Goal: Information Seeking & Learning: Understand process/instructions

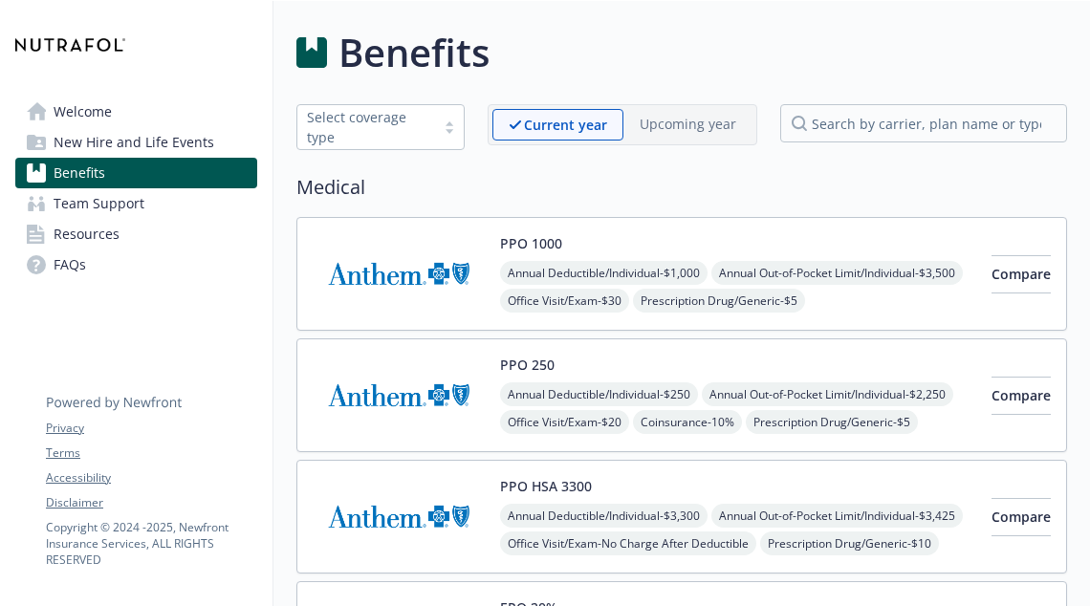
click at [105, 198] on span "Team Support" at bounding box center [99, 203] width 91 height 31
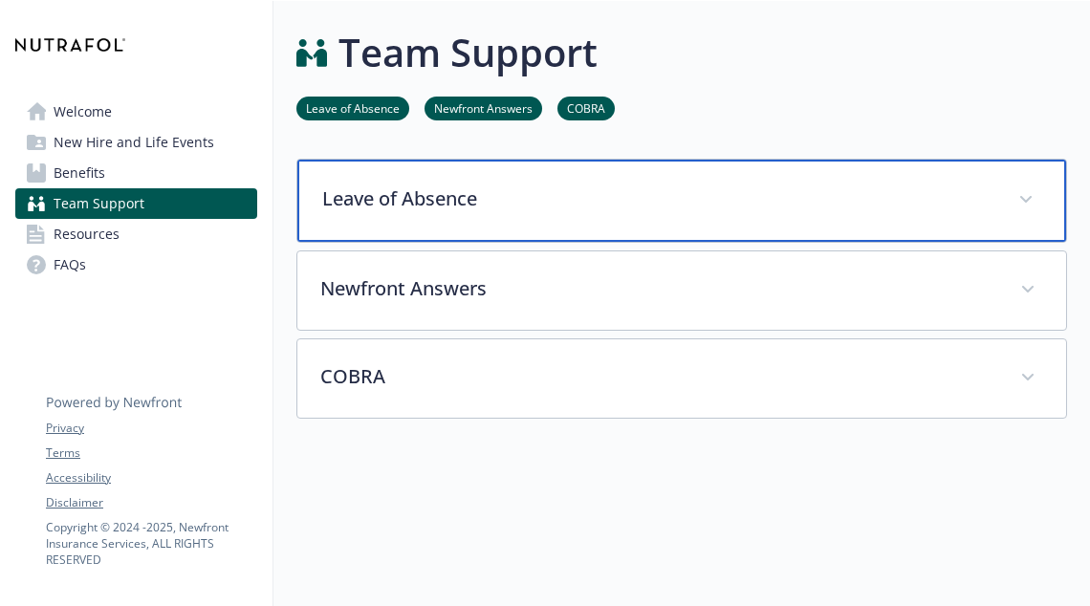
click at [530, 191] on p "Leave of Absence" at bounding box center [658, 198] width 673 height 29
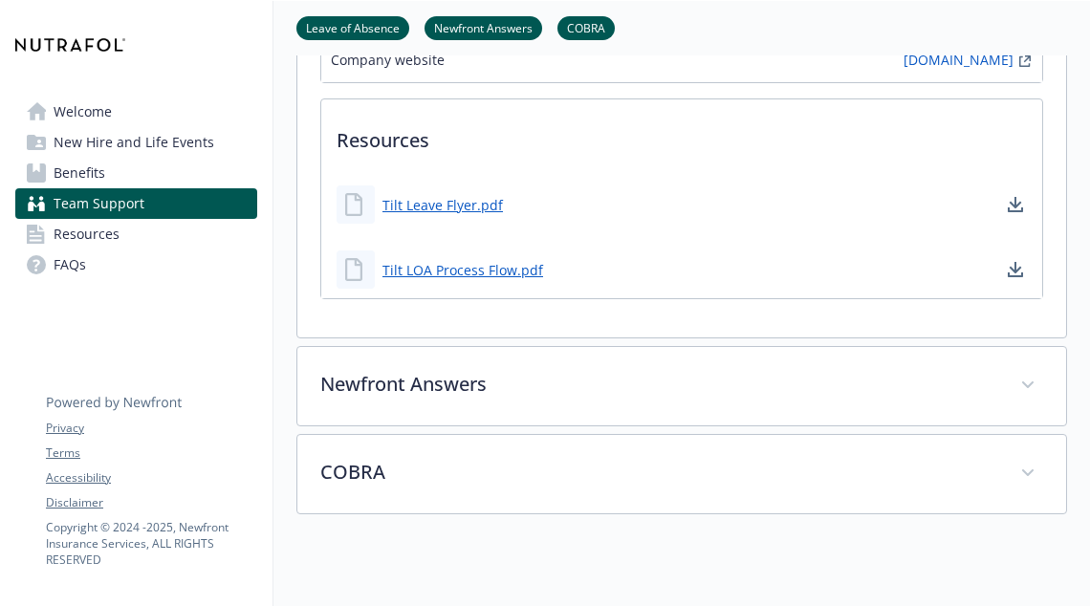
scroll to position [493, 0]
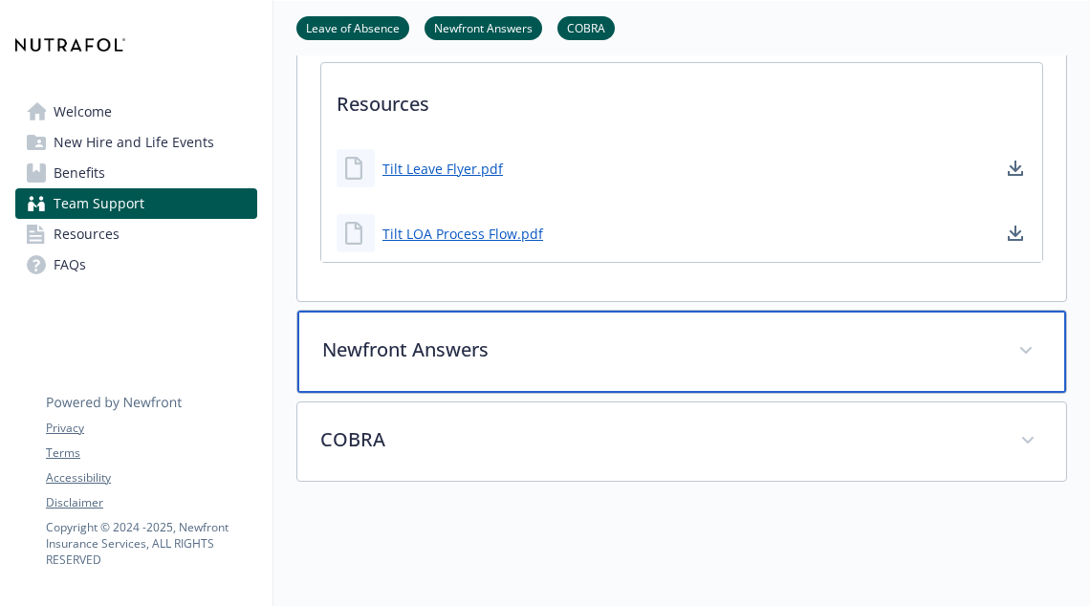
click at [506, 355] on p "Newfront Answers" at bounding box center [658, 349] width 673 height 29
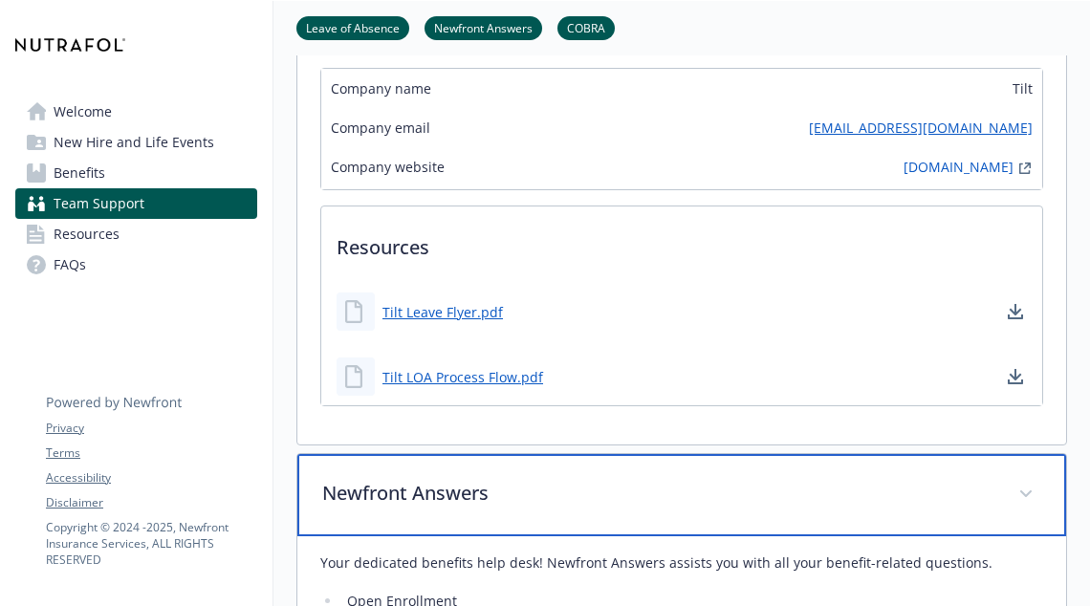
scroll to position [348, 0]
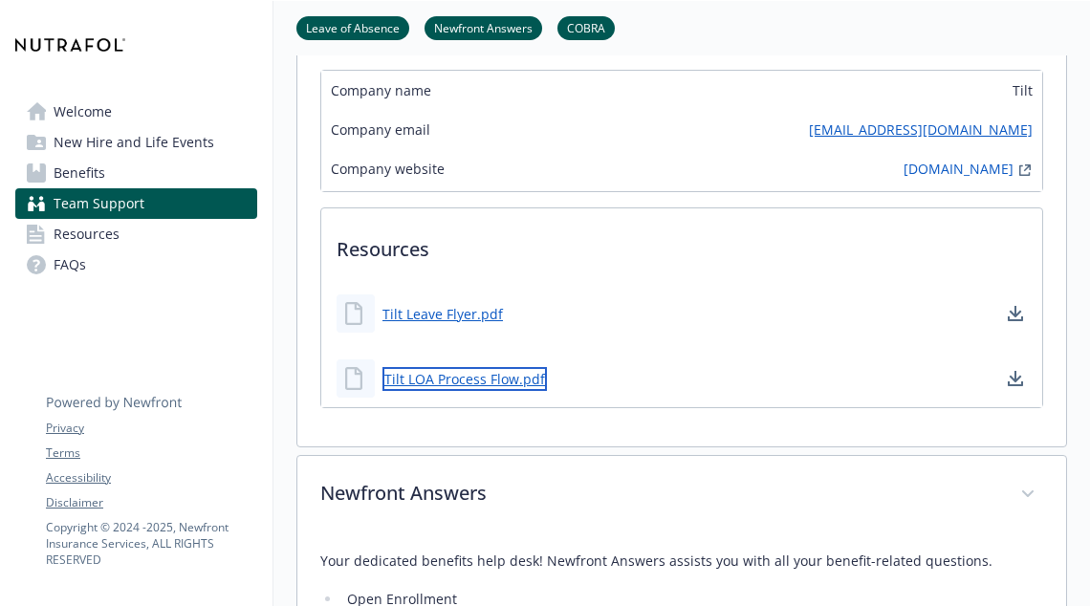
click at [461, 372] on link "Tilt LOA Process Flow.pdf" at bounding box center [464, 379] width 164 height 24
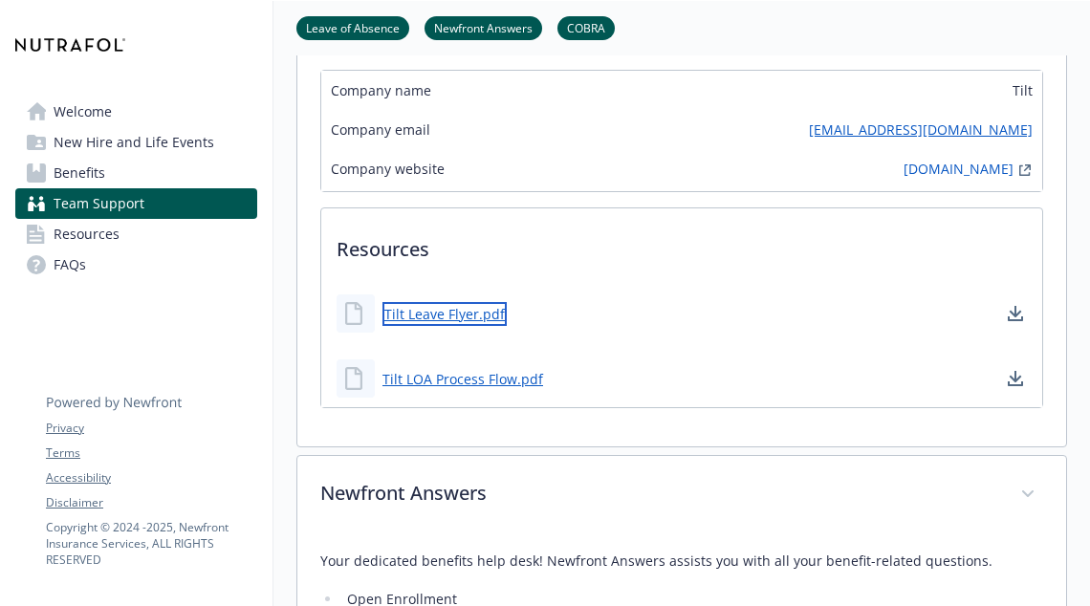
click at [441, 312] on link "Tilt Leave Flyer.pdf" at bounding box center [444, 314] width 124 height 24
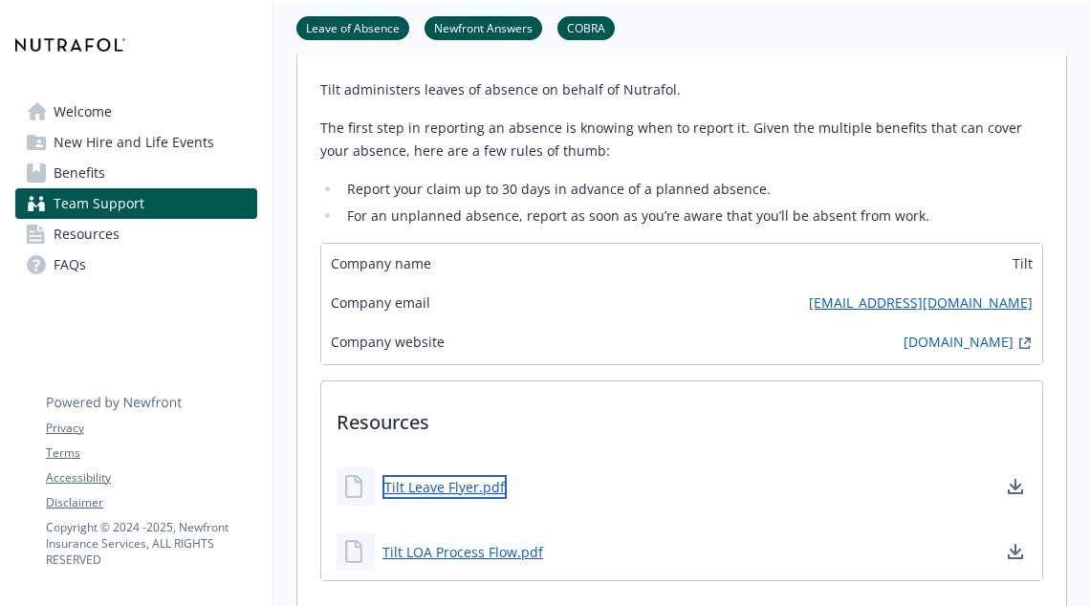
scroll to position [0, 0]
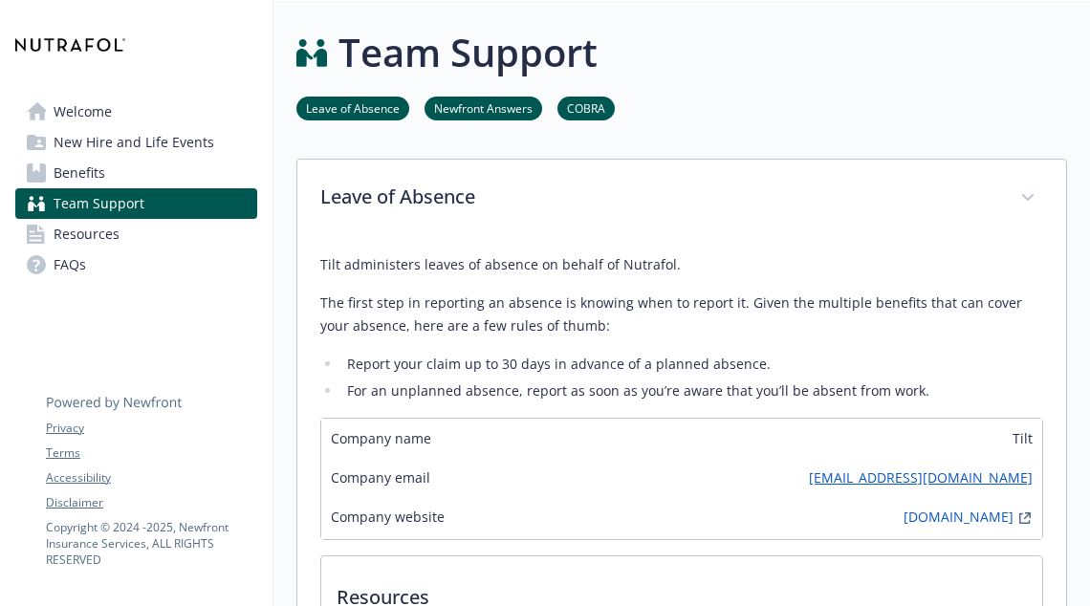
click at [135, 144] on span "New Hire and Life Events" at bounding box center [134, 142] width 161 height 31
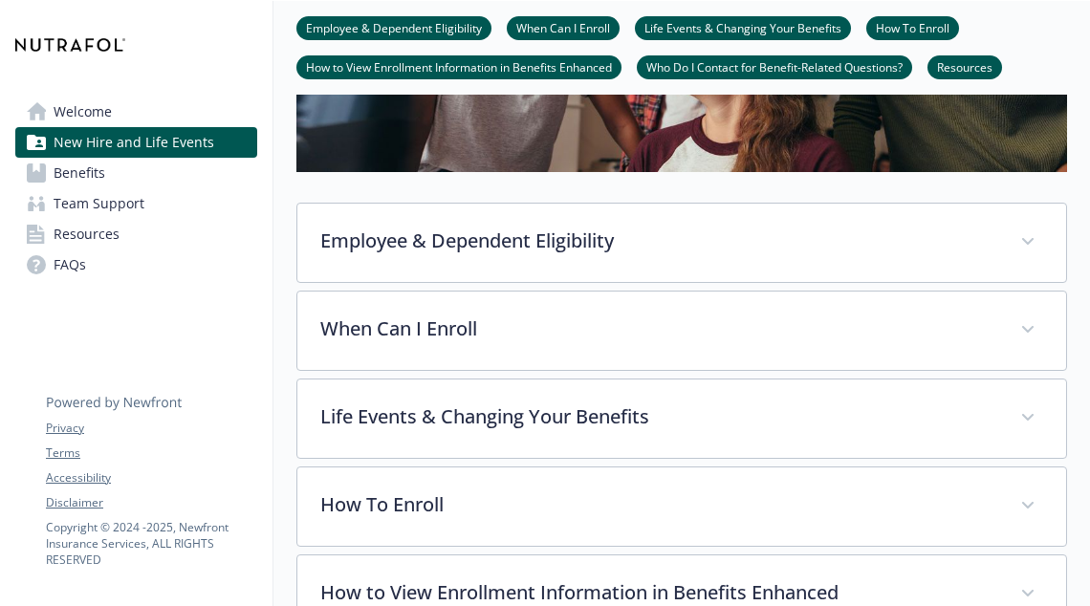
scroll to position [494, 0]
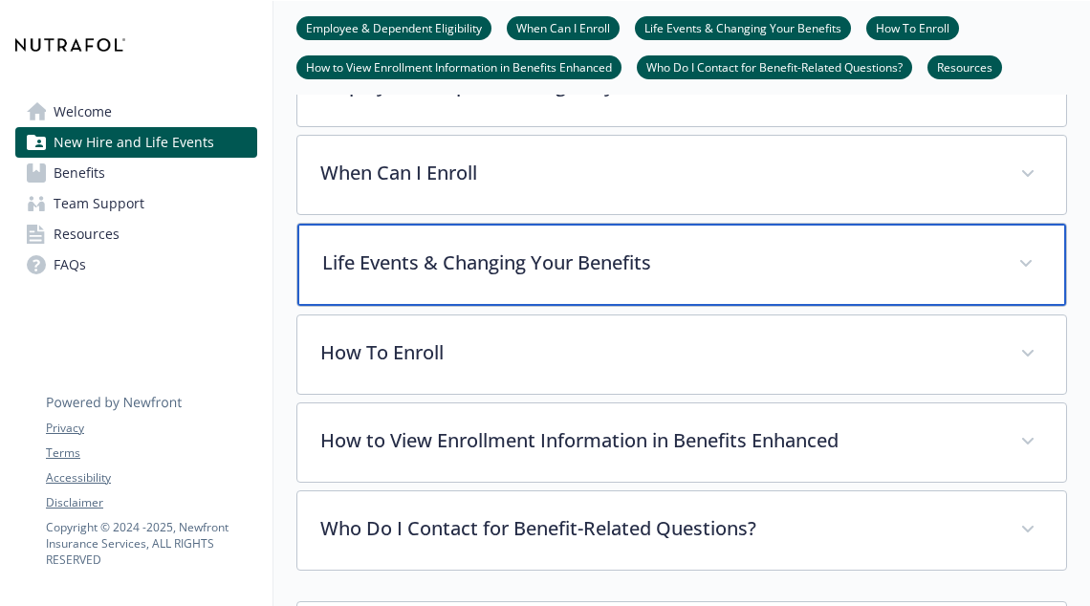
click at [470, 270] on p "Life Events & Changing Your Benefits" at bounding box center [658, 263] width 673 height 29
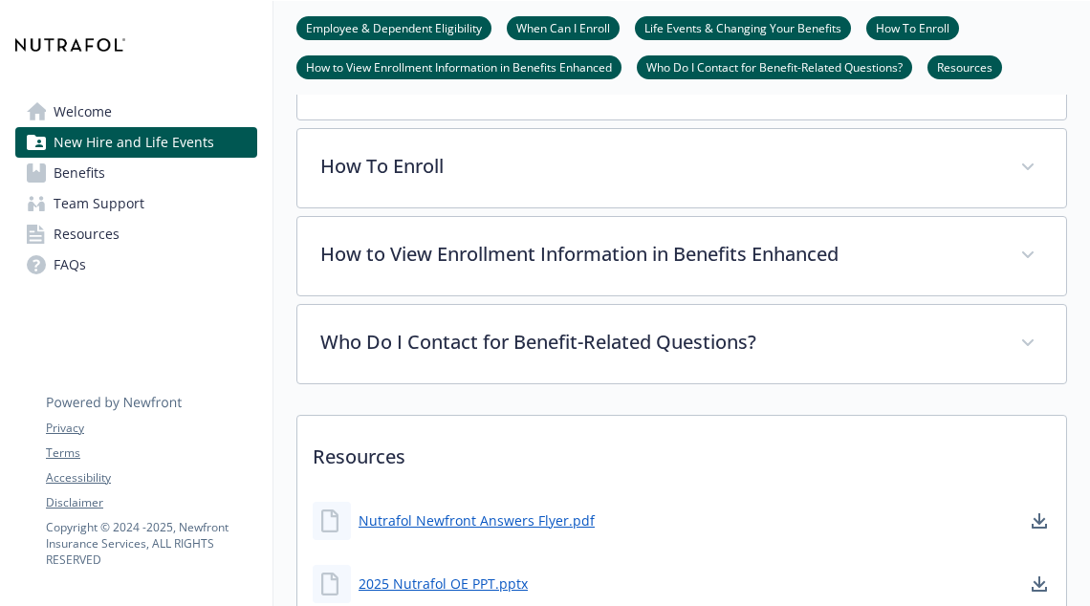
scroll to position [1145, 0]
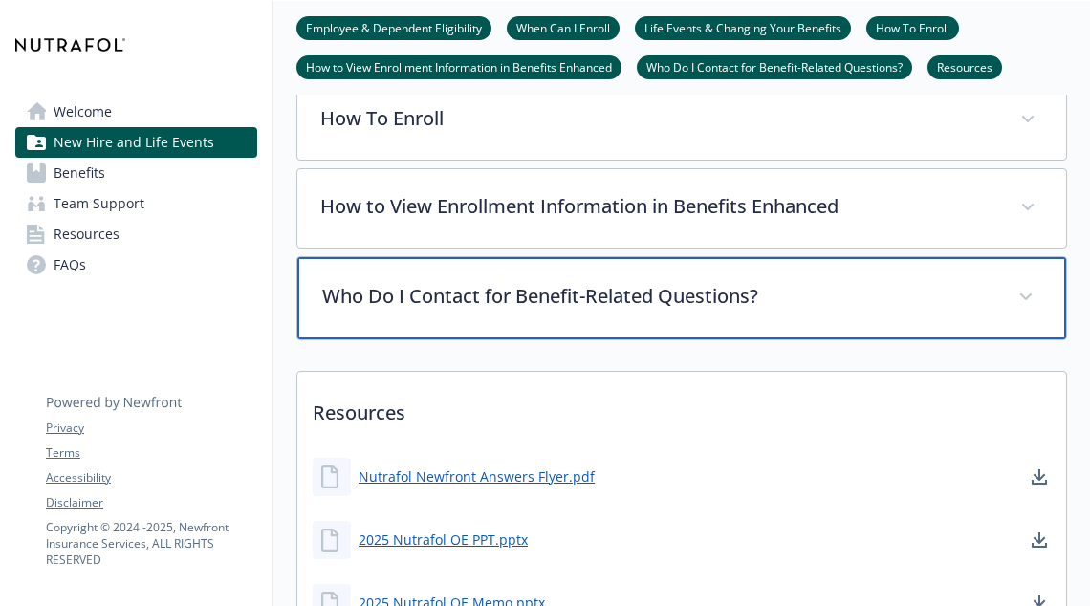
click at [660, 306] on p "Who Do I Contact for Benefit-Related Questions?" at bounding box center [658, 296] width 673 height 29
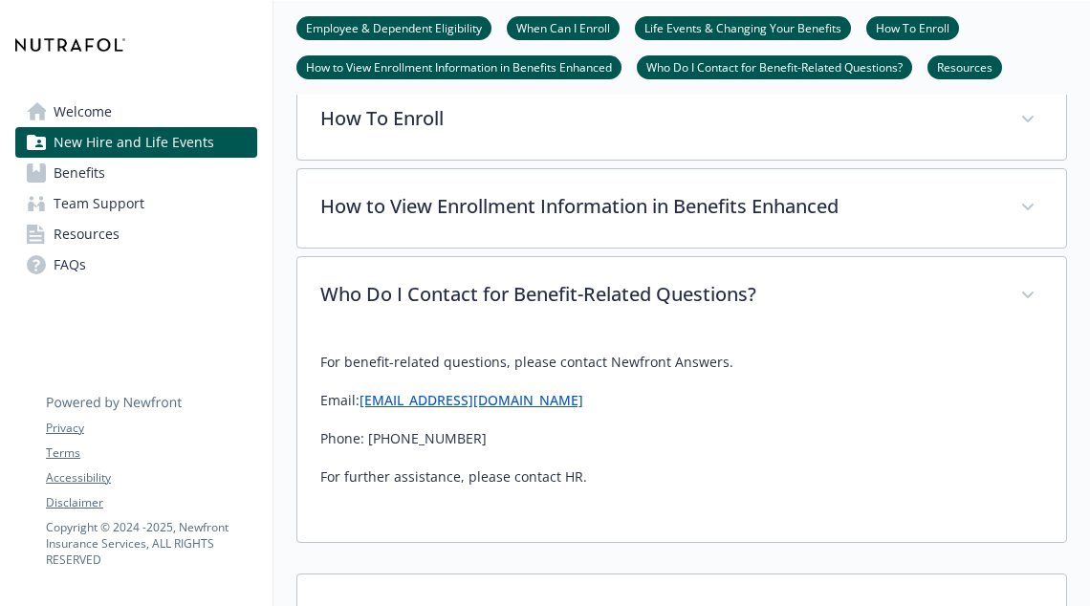
click at [145, 233] on link "Resources" at bounding box center [136, 234] width 242 height 31
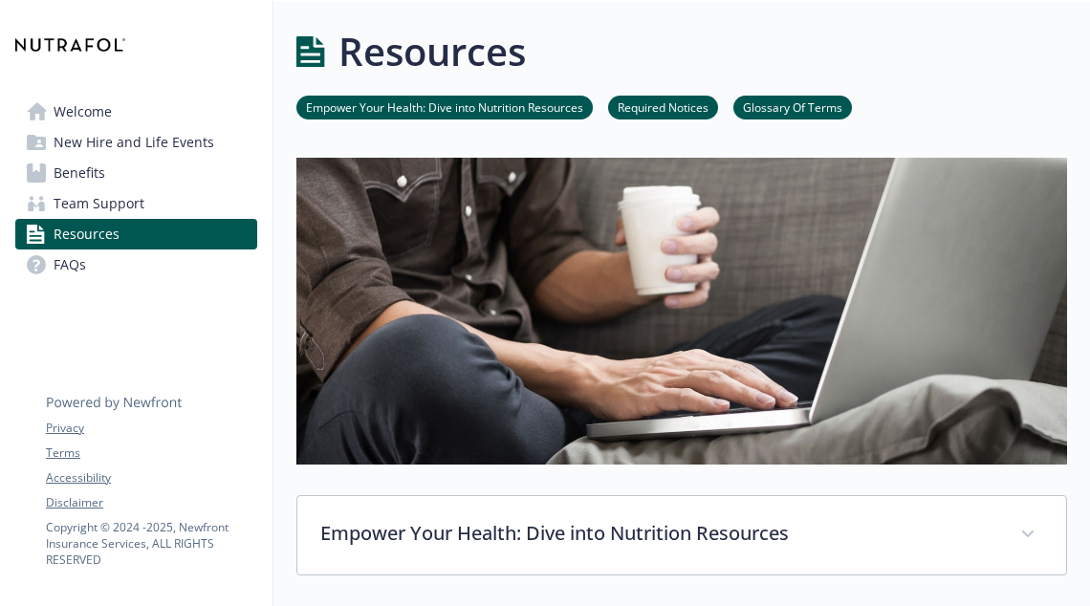
scroll to position [1145, 0]
